Goal: Transaction & Acquisition: Purchase product/service

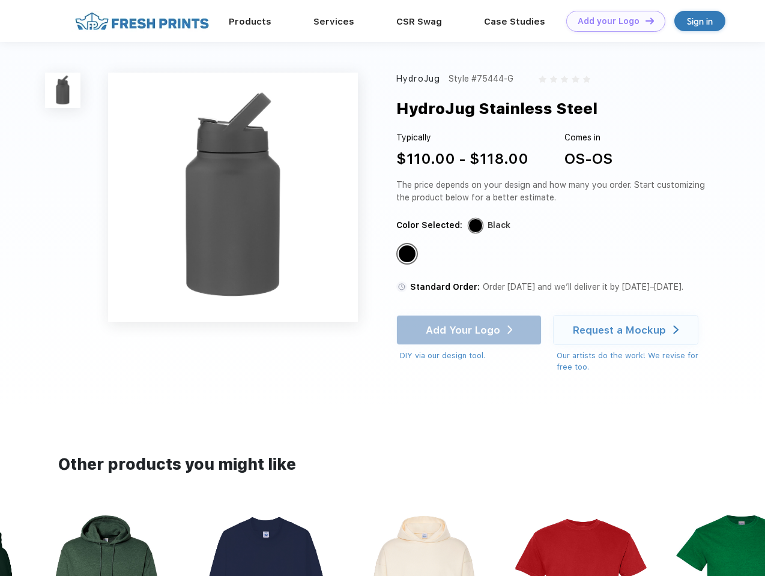
click at [611, 21] on link "Add your Logo Design Tool" at bounding box center [615, 21] width 99 height 21
click at [0, 0] on div "Design Tool" at bounding box center [0, 0] width 0 height 0
click at [644, 20] on link "Add your Logo Design Tool" at bounding box center [615, 21] width 99 height 21
click at [63, 90] on img at bounding box center [62, 90] width 35 height 35
click at [408, 254] on div "Standard Color" at bounding box center [407, 253] width 17 height 17
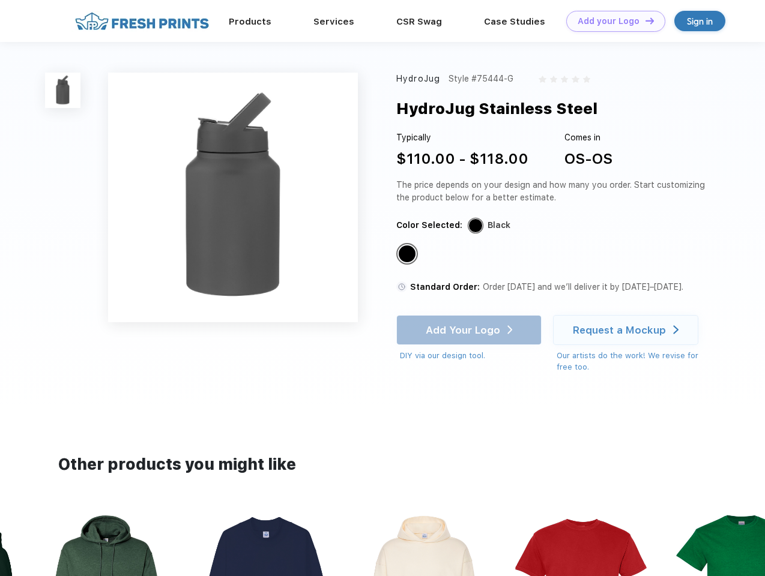
click at [470, 330] on div "Add Your Logo DIY via our design tool. Ah shoot! This product isn't up in our d…" at bounding box center [468, 338] width 145 height 47
click at [627, 330] on div "Request a Mockup" at bounding box center [619, 330] width 93 height 12
